Goal: Browse casually: Explore the website without a specific task or goal

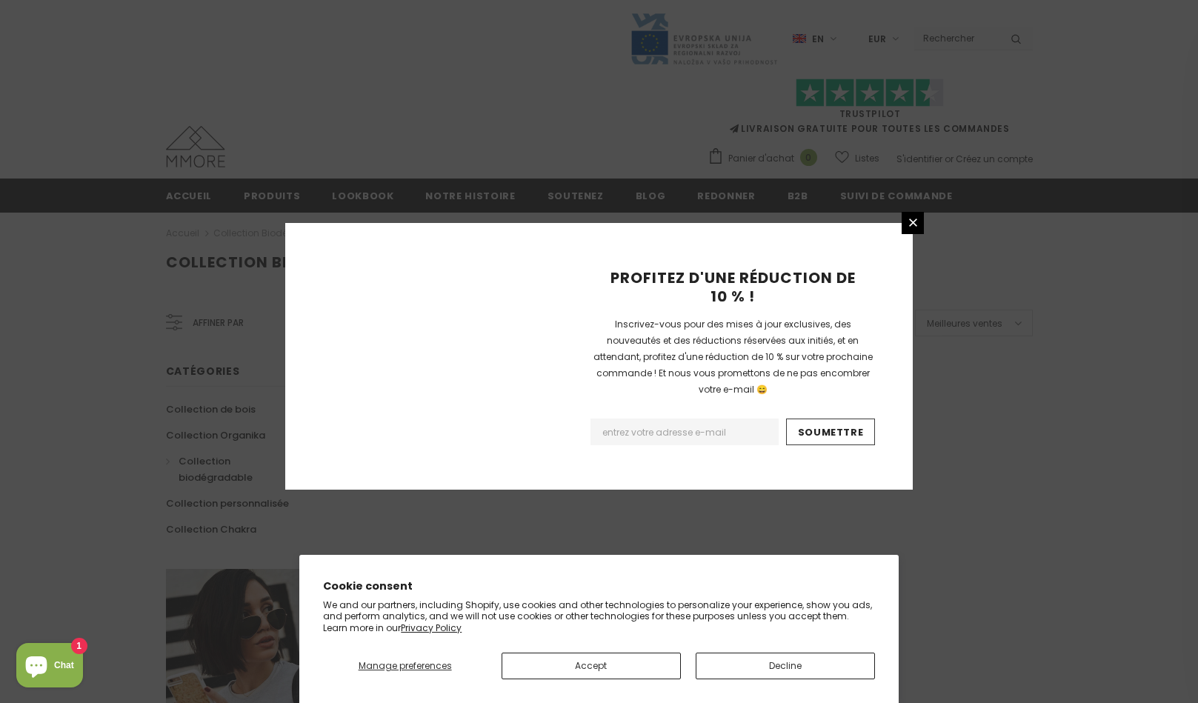
scroll to position [851, 0]
